Goal: Find specific page/section: Find specific page/section

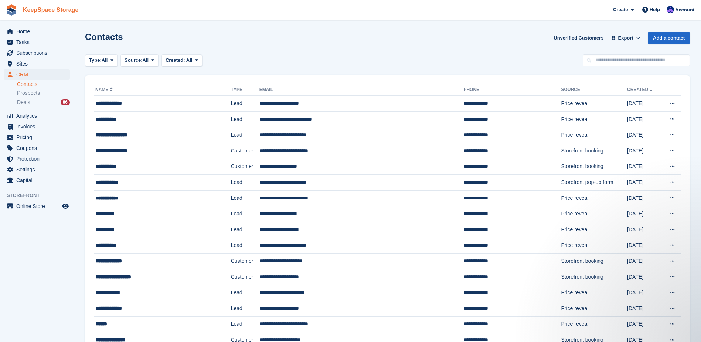
click at [49, 13] on link "KeepSpace Storage" at bounding box center [50, 10] width 61 height 12
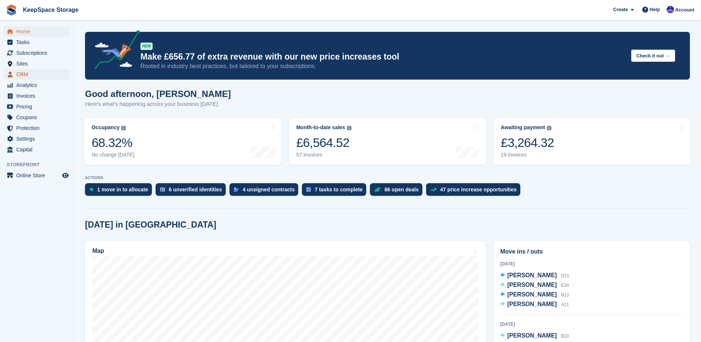
click at [31, 75] on span "CRM" at bounding box center [38, 74] width 44 height 10
